Goal: Check status: Check status

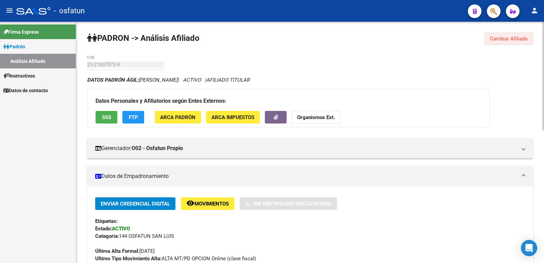
click at [529, 39] on button "Cambiar Afiliado" at bounding box center [508, 39] width 49 height 12
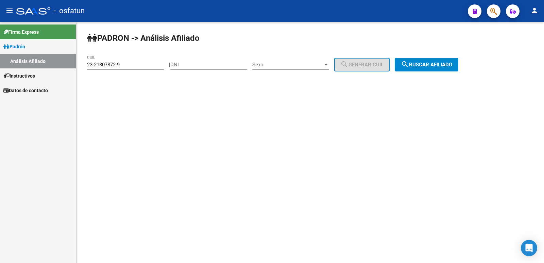
click at [214, 67] on input "DNI" at bounding box center [208, 65] width 77 height 6
paste input "25941652"
type input "25941652"
click at [285, 64] on span "Sexo" at bounding box center [287, 65] width 71 height 6
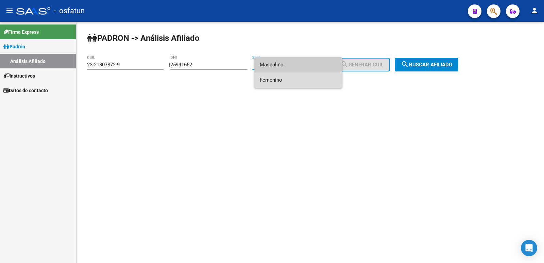
click at [279, 80] on span "Femenino" at bounding box center [298, 79] width 77 height 15
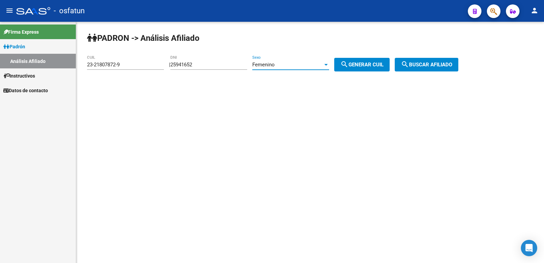
click at [368, 64] on span "search Generar CUIL" at bounding box center [361, 65] width 43 height 6
type input "27-25941652-9"
click at [451, 64] on span "search Buscar afiliado" at bounding box center [426, 65] width 51 height 6
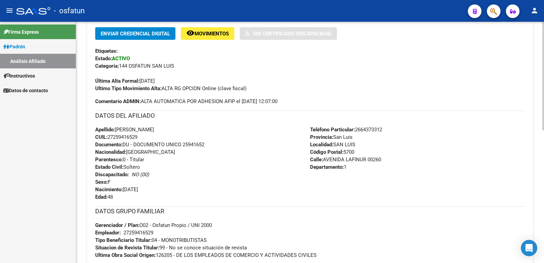
scroll to position [295, 0]
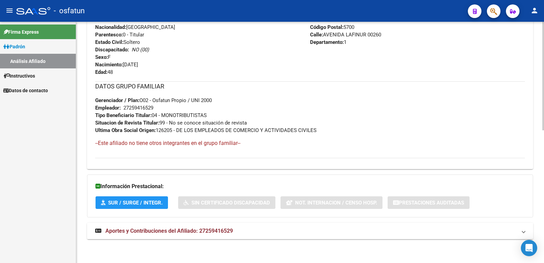
click at [186, 233] on span "Aportes y Contribuciones del Afiliado: 27259416529" at bounding box center [168, 230] width 127 height 6
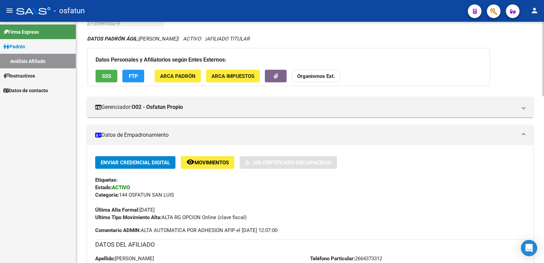
scroll to position [0, 0]
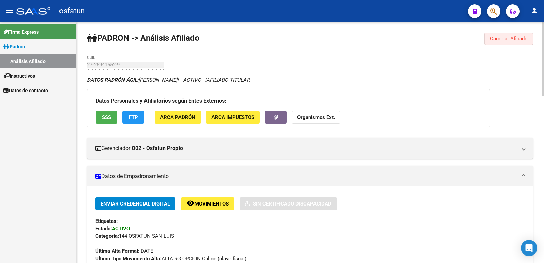
click at [505, 42] on button "Cambiar Afiliado" at bounding box center [508, 39] width 49 height 12
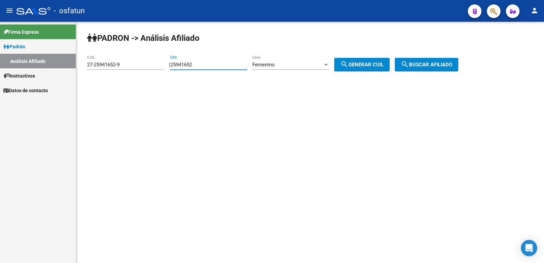
drag, startPoint x: 233, startPoint y: 64, endPoint x: 101, endPoint y: 62, distance: 132.6
click at [99, 63] on app-analisis-afiliado "PADRON -> Análisis Afiliado 27-25941652-9 CUIL | 25941652 DNI Femenino Sexo sea…" at bounding box center [275, 65] width 376 height 6
paste input "36227380"
type input "36227380"
click at [283, 66] on div "Femenino" at bounding box center [287, 65] width 71 height 6
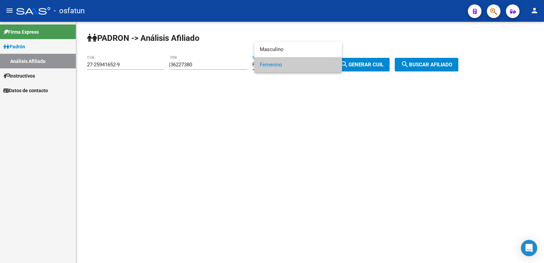
click at [283, 66] on span "Femenino" at bounding box center [298, 64] width 77 height 15
drag, startPoint x: 386, startPoint y: 62, endPoint x: 424, endPoint y: 62, distance: 38.1
click at [383, 62] on span "search Generar CUIL" at bounding box center [361, 65] width 43 height 6
type input "27-36227380-9"
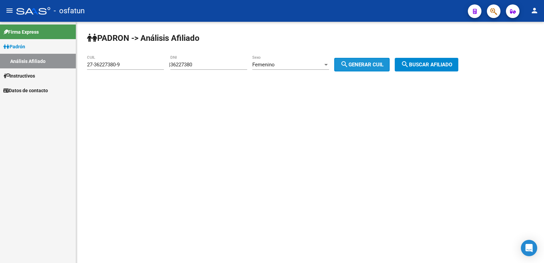
click at [433, 66] on span "search Buscar afiliado" at bounding box center [426, 65] width 51 height 6
